Goal: Task Accomplishment & Management: Use online tool/utility

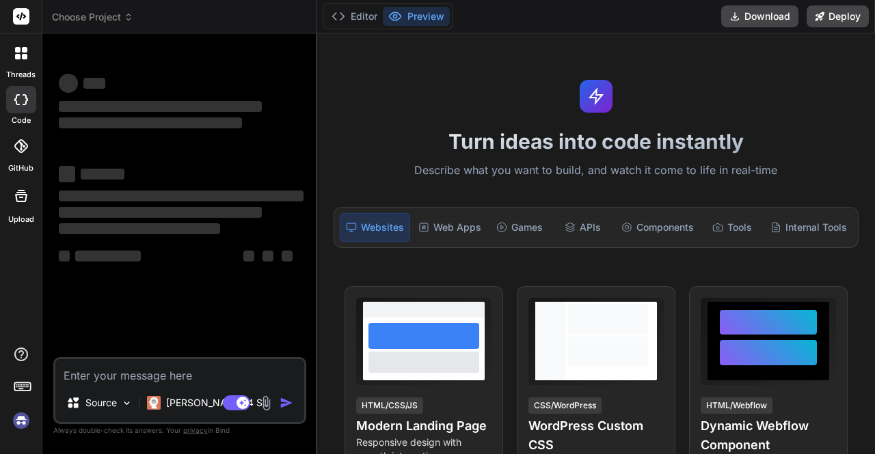
scroll to position [1, 0]
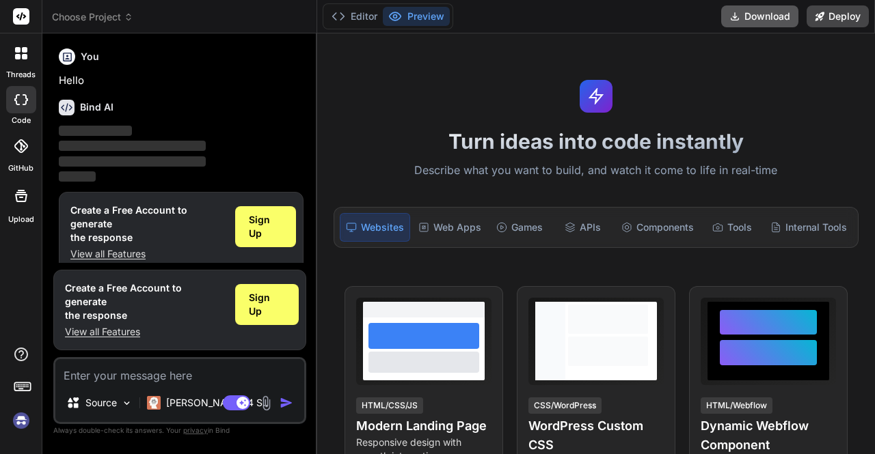
click at [752, 13] on button "Download" at bounding box center [759, 16] width 77 height 22
click at [254, 232] on span "Sign Up" at bounding box center [265, 226] width 33 height 27
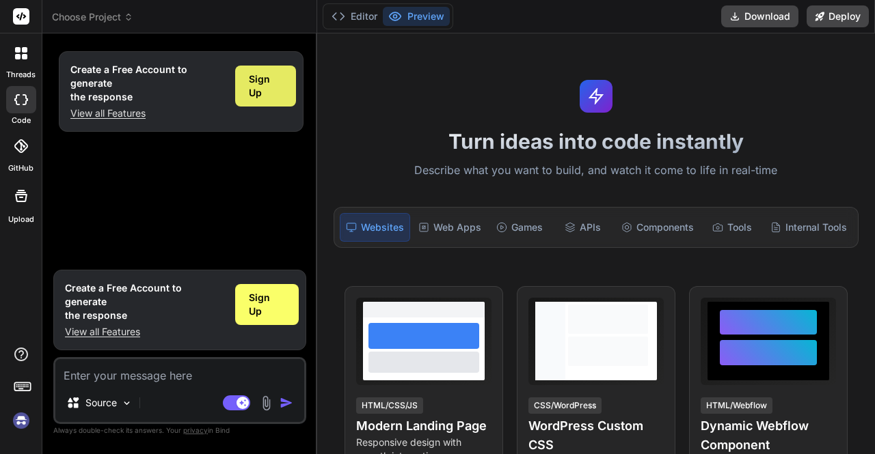
scroll to position [0, 0]
click at [18, 63] on div at bounding box center [21, 53] width 29 height 29
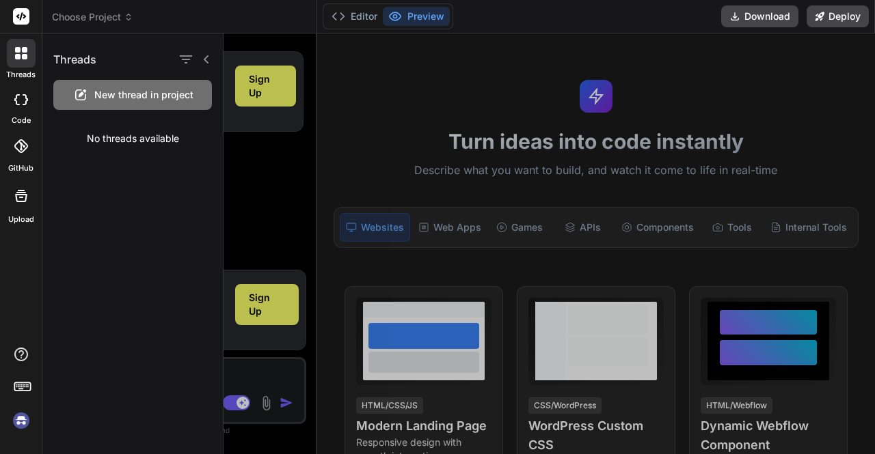
click at [29, 393] on icon at bounding box center [22, 386] width 19 height 19
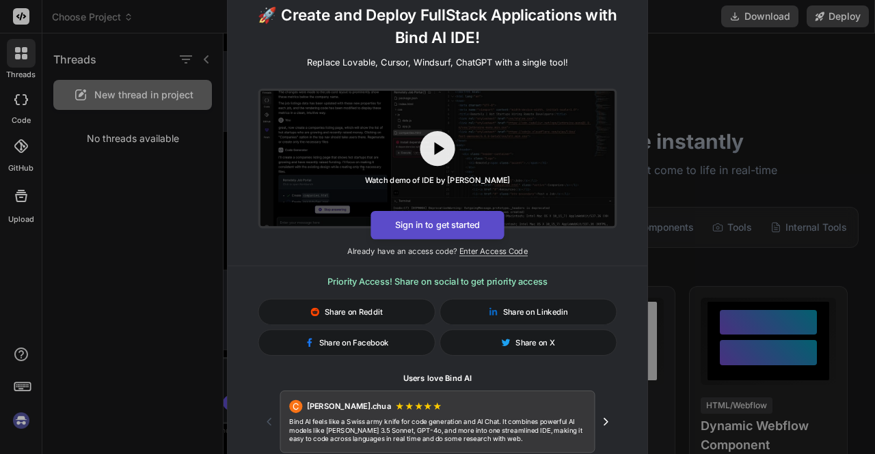
click at [464, 223] on button "Sign in to get started" at bounding box center [436, 225] width 133 height 29
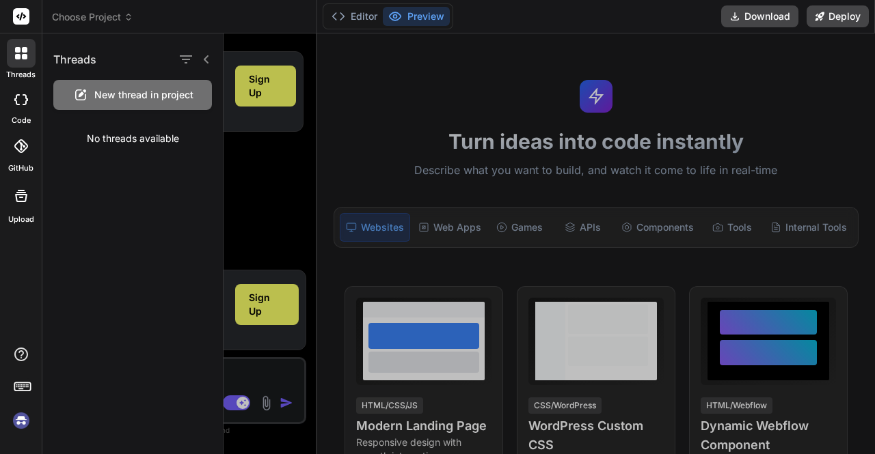
click at [473, 155] on div at bounding box center [548, 243] width 651 height 421
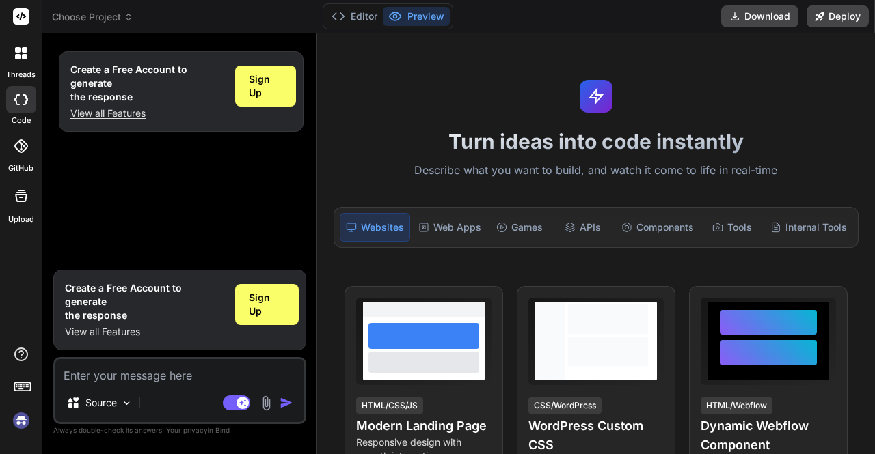
type textarea "x"
click at [262, 87] on span "Sign Up" at bounding box center [265, 85] width 33 height 27
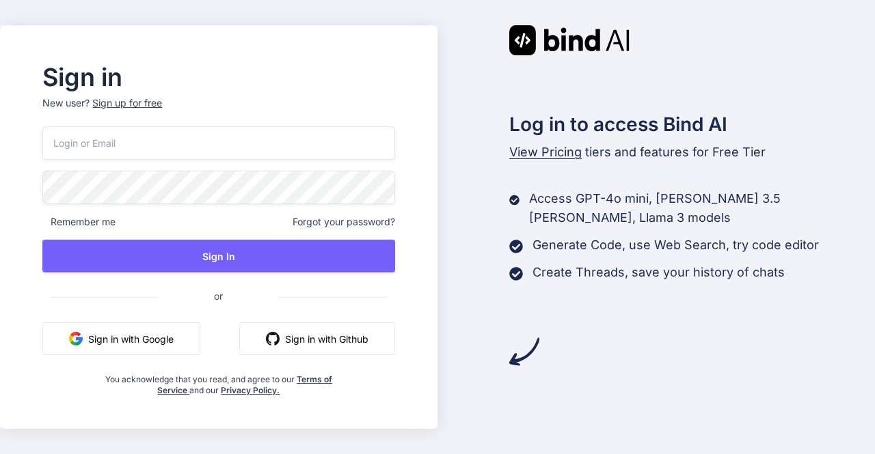
click at [149, 342] on button "Sign in with Google" at bounding box center [121, 339] width 158 height 33
click at [143, 345] on button "Sign in with Google" at bounding box center [121, 339] width 158 height 33
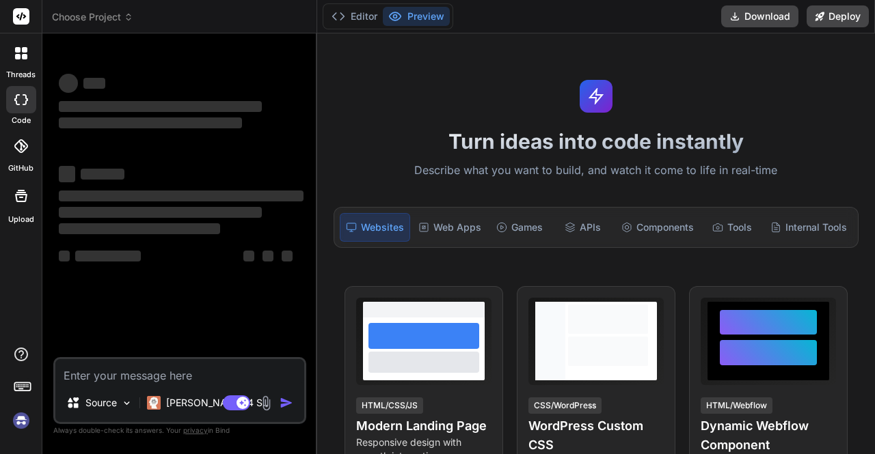
type textarea "x"
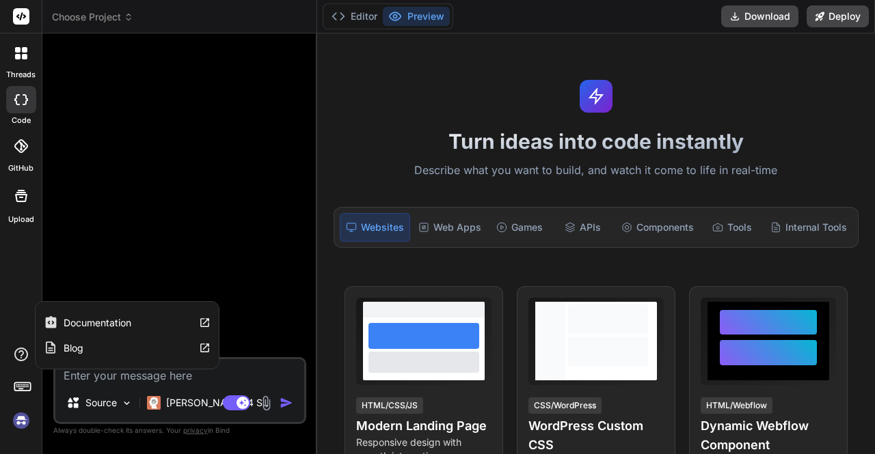
click at [18, 356] on icon at bounding box center [21, 354] width 16 height 16
click at [204, 320] on icon at bounding box center [205, 323] width 12 height 12
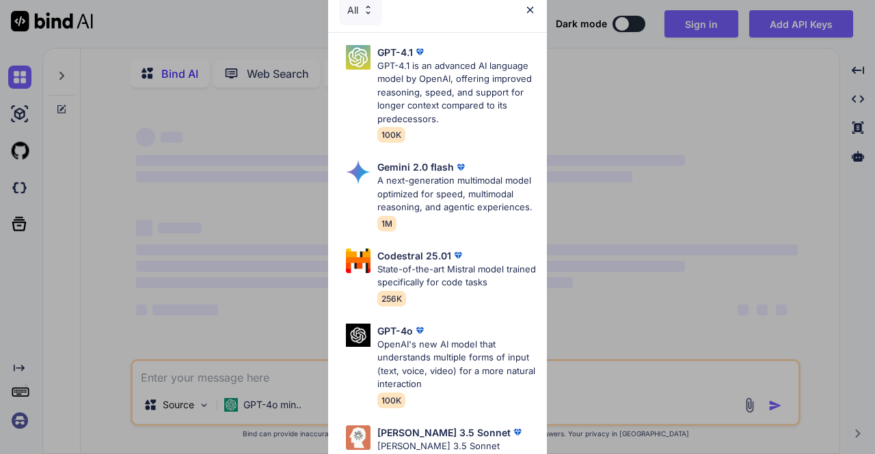
type textarea "x"
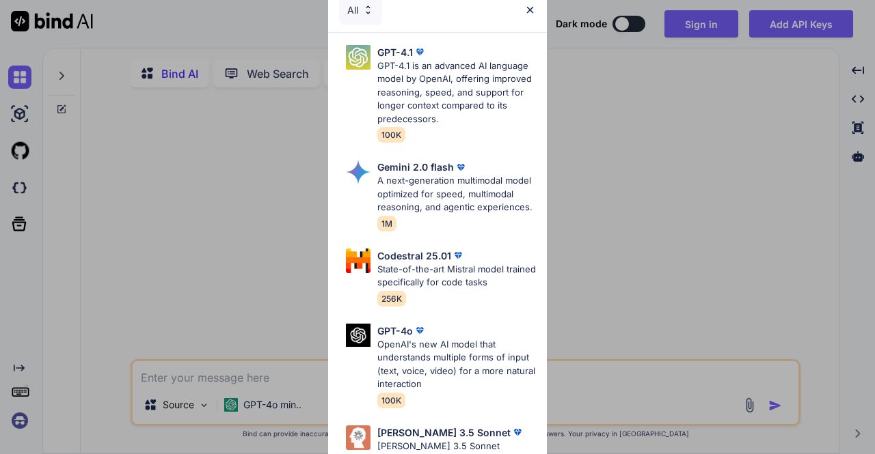
click at [532, 11] on img at bounding box center [530, 10] width 12 height 12
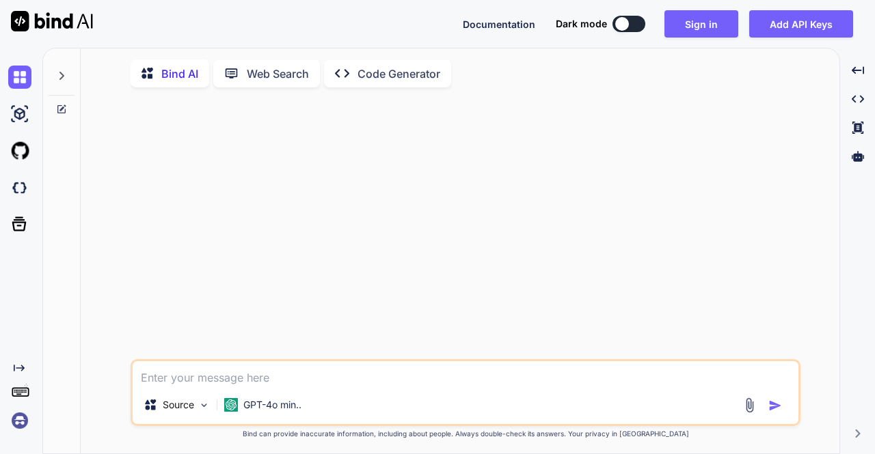
click at [532, 11] on div "Documentation Dark mode Sign in Add API Keys Created with Pixso." at bounding box center [663, 23] width 401 height 27
